Goal: Transaction & Acquisition: Purchase product/service

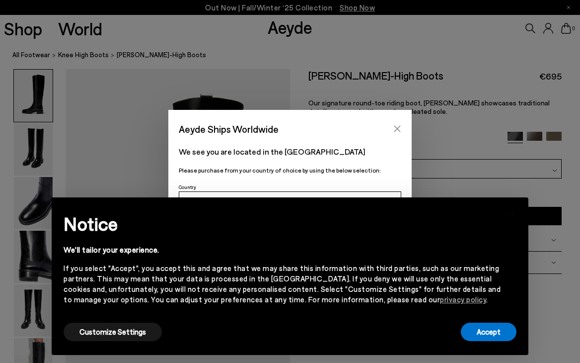
click at [397, 129] on icon "Close" at bounding box center [398, 129] width 8 height 8
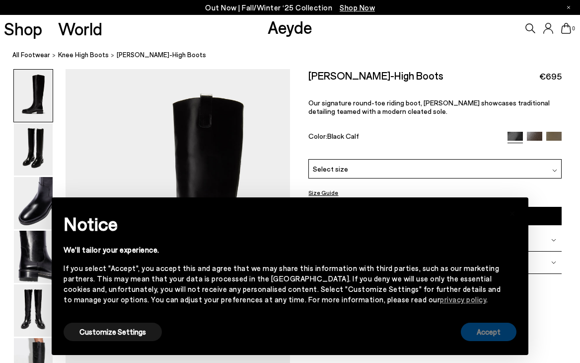
click at [493, 334] on button "Accept" at bounding box center [489, 332] width 56 height 18
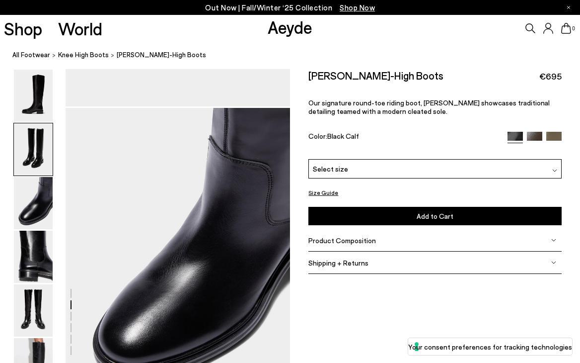
scroll to position [547, 0]
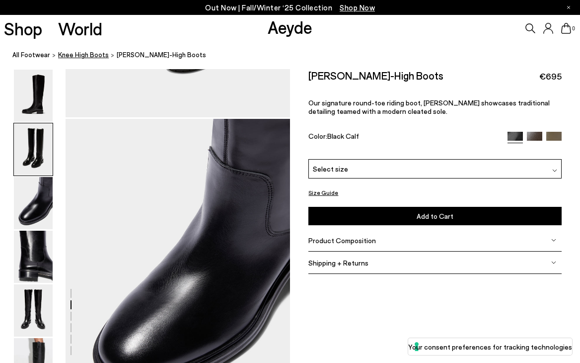
click at [89, 56] on span "knee high boots" at bounding box center [83, 55] width 51 height 8
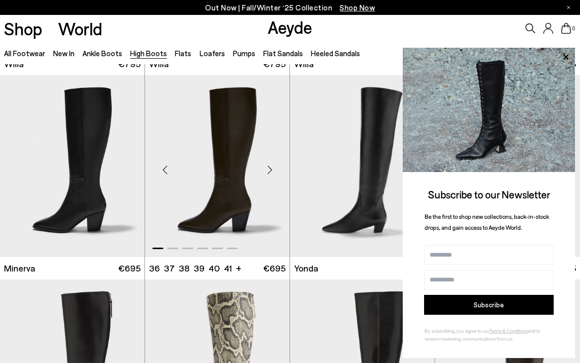
scroll to position [487, 0]
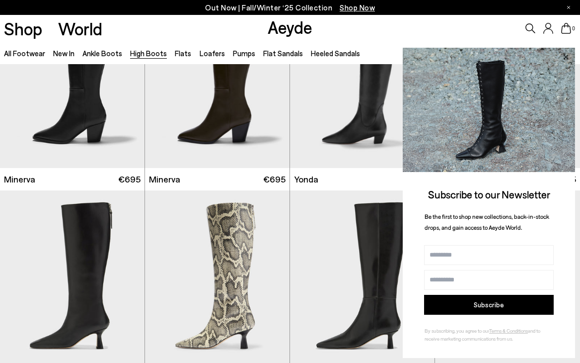
click at [566, 57] on icon at bounding box center [566, 56] width 5 height 5
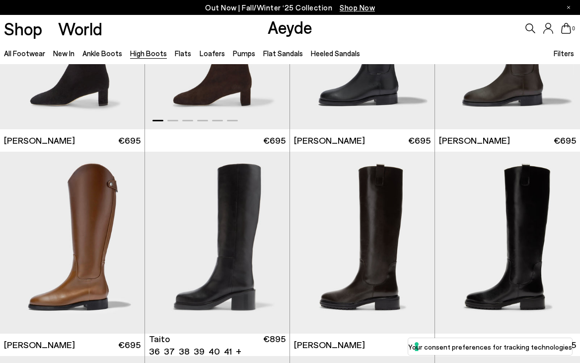
scroll to position [1647, 0]
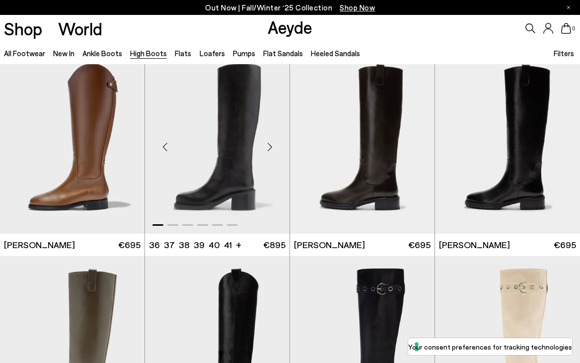
click at [270, 148] on div "Next slide" at bounding box center [270, 147] width 30 height 30
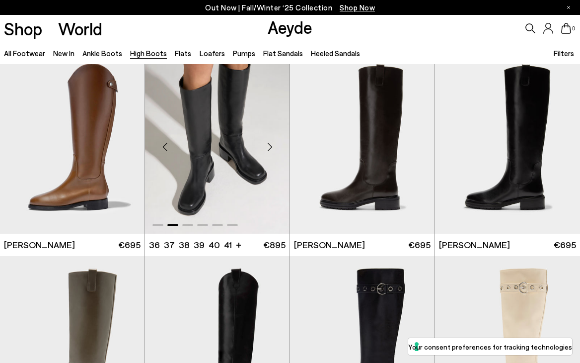
click at [271, 146] on div "Next slide" at bounding box center [270, 147] width 30 height 30
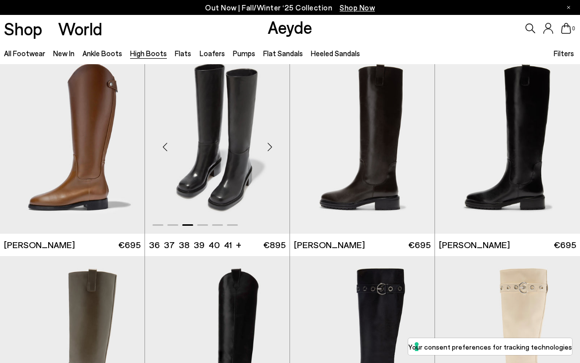
click at [271, 146] on div "Next slide" at bounding box center [270, 147] width 30 height 30
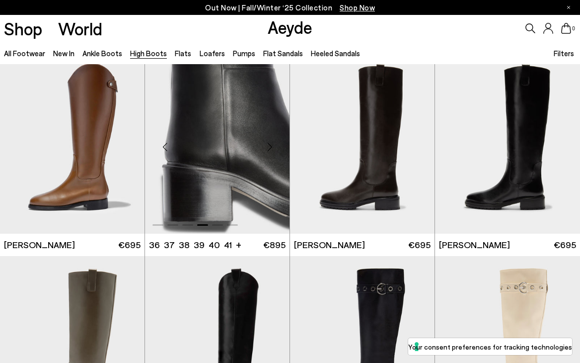
click at [271, 146] on div "Next slide" at bounding box center [270, 147] width 30 height 30
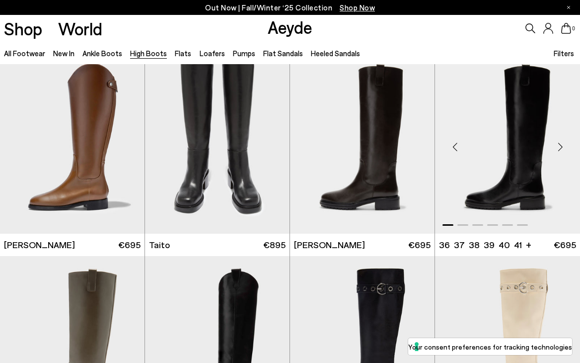
click at [567, 146] on div "Next slide" at bounding box center [561, 147] width 30 height 30
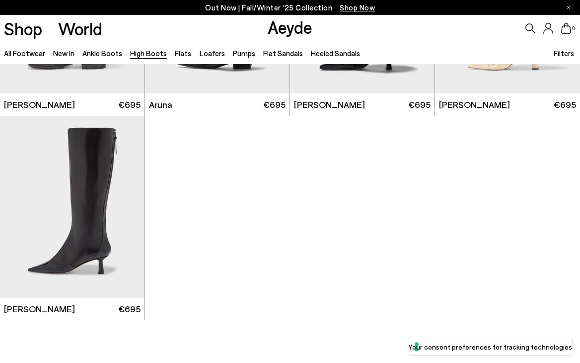
scroll to position [1937, 0]
